Goal: Task Accomplishment & Management: Use online tool/utility

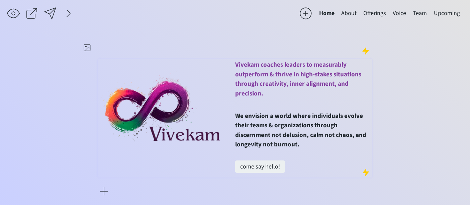
click at [252, 94] on span "Vivekam coaches leaders to measurably outperform & thrive in high-stakes situat…" at bounding box center [298, 79] width 126 height 38
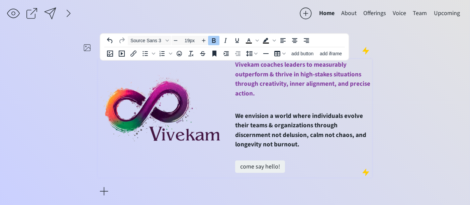
click at [249, 104] on p at bounding box center [303, 107] width 136 height 10
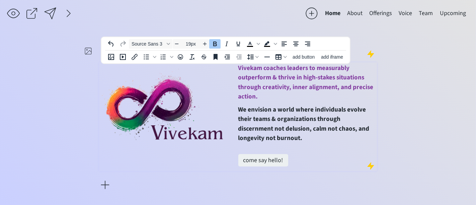
click at [263, 85] on span "Vivekam coaches leaders to measurably outperform & thrive in high-stakes situat…" at bounding box center [305, 83] width 135 height 38
click at [262, 86] on span "Vivekam coaches leaders to measurably outperform & thrive in high-stakes situat…" at bounding box center [304, 83] width 132 height 38
click at [358, 88] on span "Vivekam coaches leaders to measurably outperform & thrive in high-stakes situat…" at bounding box center [303, 83] width 130 height 38
click at [326, 93] on p "Vivekam coaches leaders to measurably outperform & thrive in high-stakes situat…" at bounding box center [306, 83] width 137 height 38
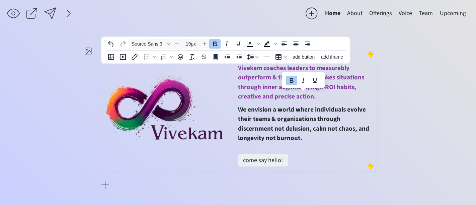
drag, startPoint x: 303, startPoint y: 139, endPoint x: 239, endPoint y: 68, distance: 95.9
click at [239, 68] on div "Vivekam coaches leaders to measurably outperform & thrive in high-stakes situat…" at bounding box center [306, 117] width 137 height 106
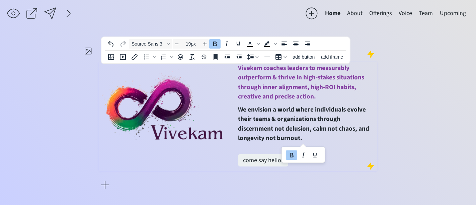
copy div "Vivekam coaches leaders to measurably outperform & thrive in high-stakes situat…"
click at [47, 12] on div at bounding box center [49, 13] width 13 height 13
